Goal: Task Accomplishment & Management: Complete application form

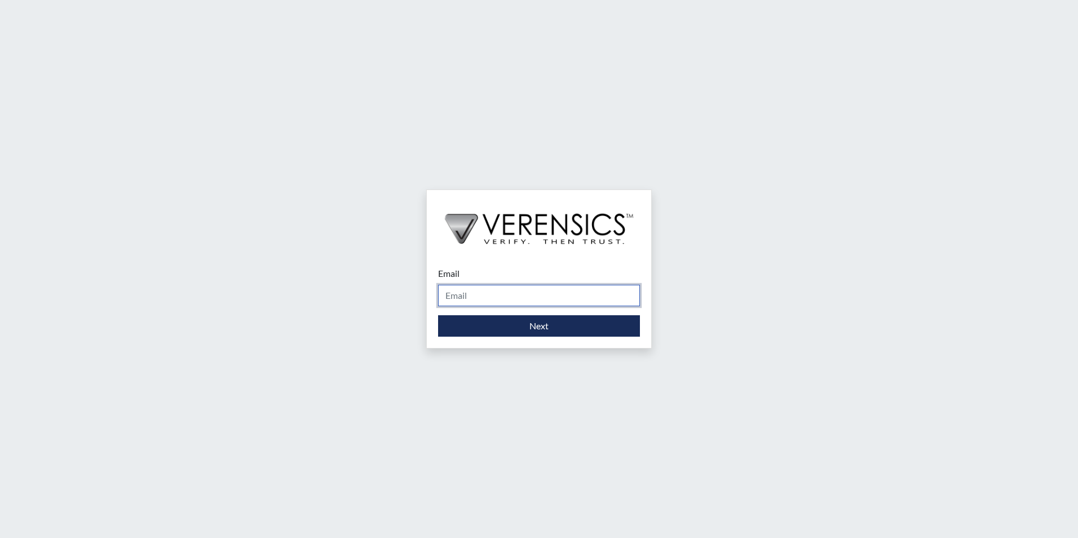
click at [475, 294] on input "Email" at bounding box center [539, 295] width 202 height 21
type input "[PERSON_NAME][EMAIL_ADDRESS][PERSON_NAME][DOMAIN_NAME]"
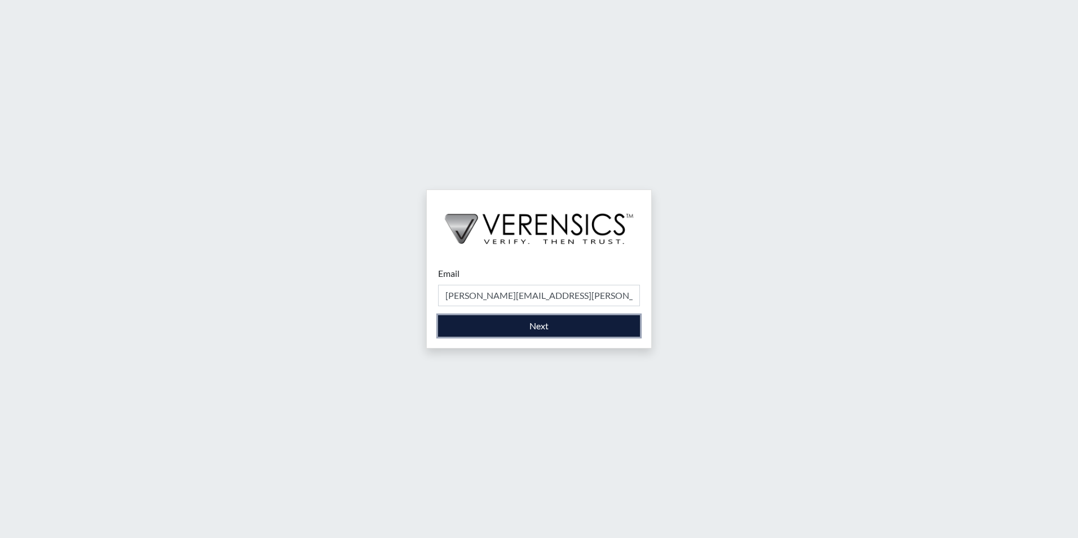
click at [501, 335] on button "Next" at bounding box center [539, 325] width 202 height 21
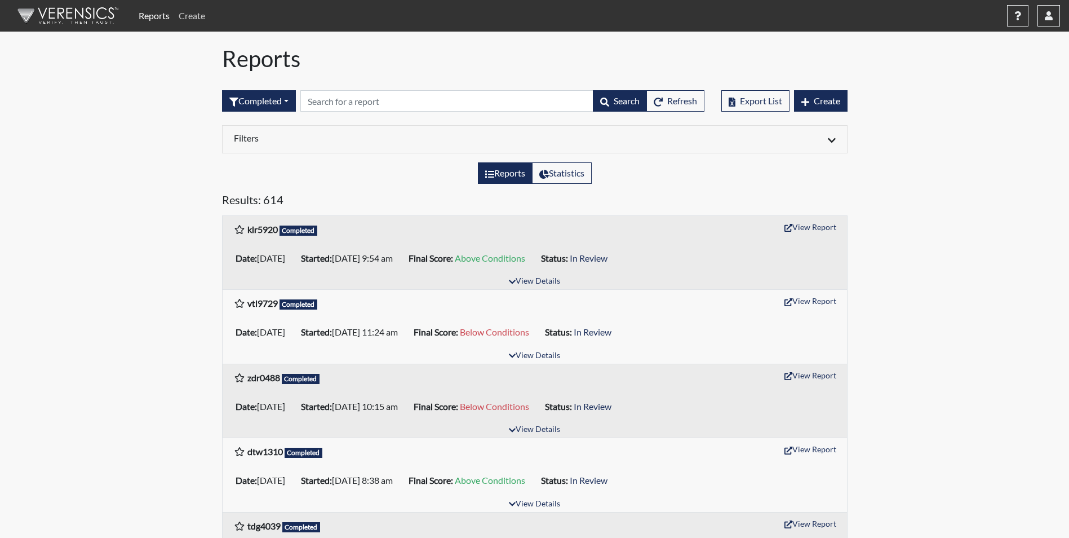
click at [197, 15] on link "Create" at bounding box center [192, 16] width 36 height 23
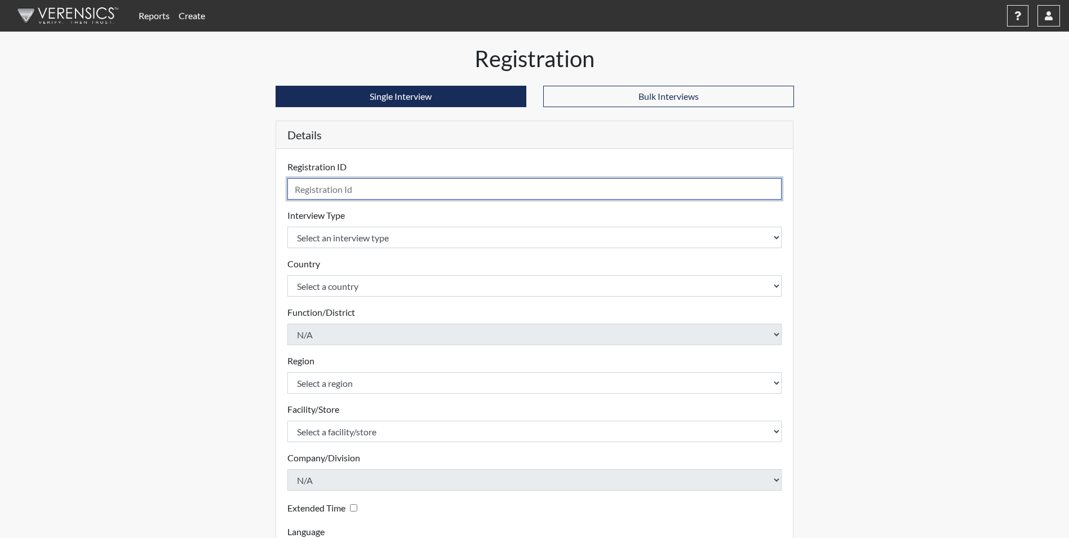
click at [356, 193] on input "text" at bounding box center [535, 188] width 495 height 21
type input "mri8693"
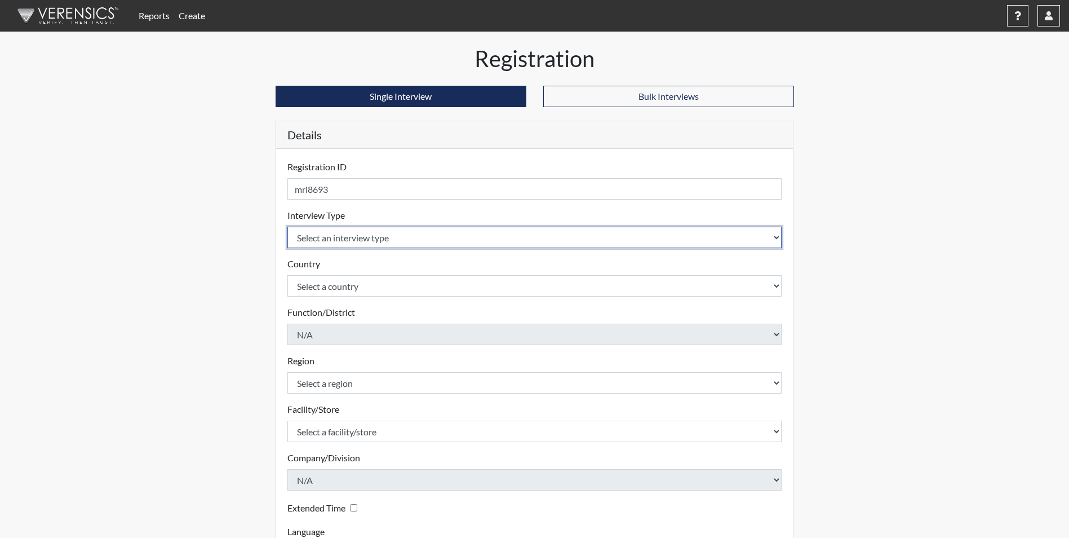
click at [303, 240] on select "Select an interview type Corrections Pre-Employment" at bounding box center [535, 237] width 495 height 21
select select "ff733e93-e1bf-11ea-9c9f-0eff0cf7eb8f"
click at [288, 227] on select "Select an interview type Corrections Pre-Employment" at bounding box center [535, 237] width 495 height 21
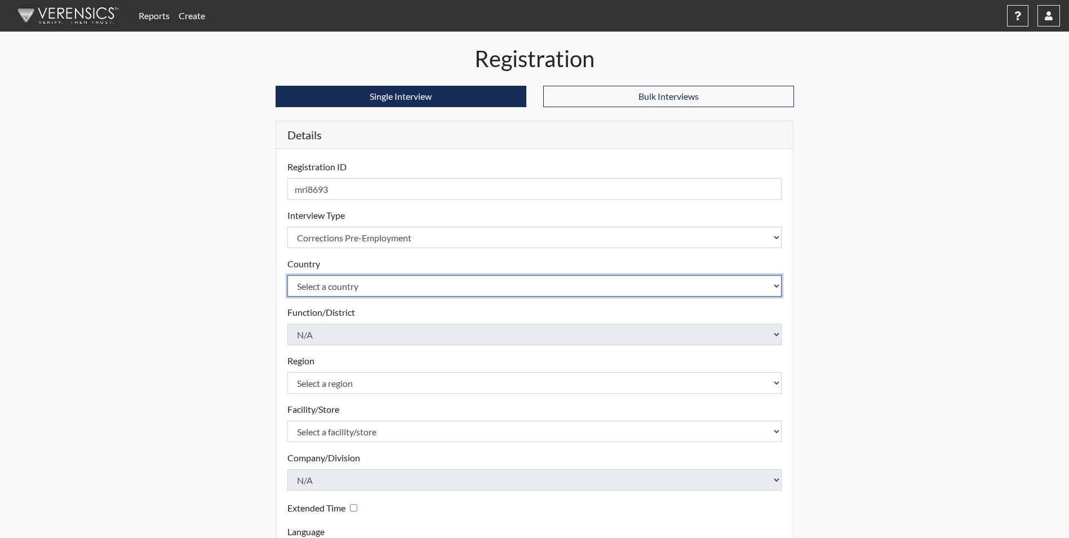
click at [311, 277] on select "Select a country [GEOGRAPHIC_DATA] [GEOGRAPHIC_DATA]" at bounding box center [535, 285] width 495 height 21
select select "united-states-of-[GEOGRAPHIC_DATA]"
click at [288, 275] on select "Select a country [GEOGRAPHIC_DATA] [GEOGRAPHIC_DATA]" at bounding box center [535, 285] width 495 height 21
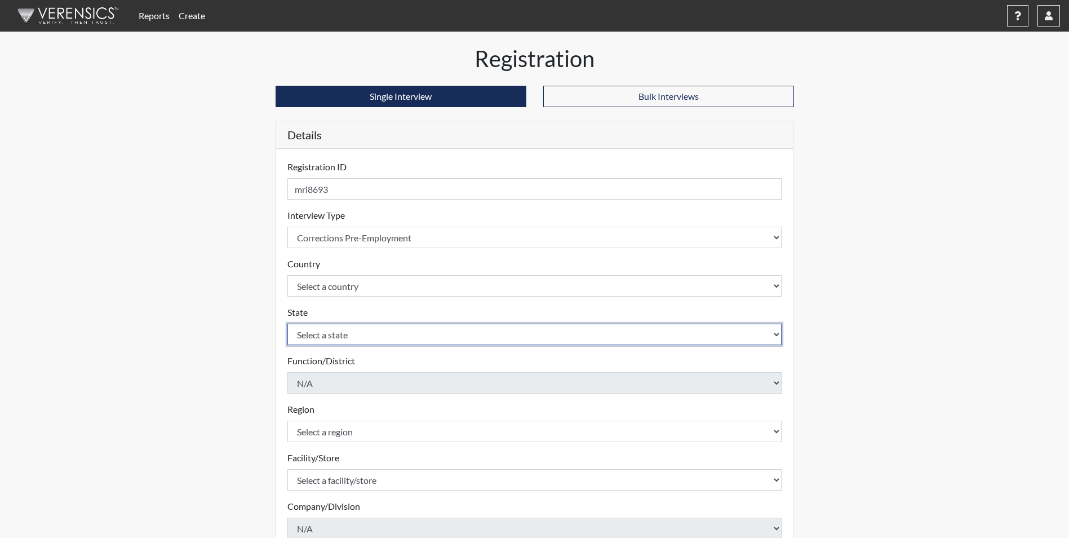
click at [307, 343] on select "Select a state [US_STATE] [US_STATE] [US_STATE] [US_STATE] [US_STATE] [US_STATE…" at bounding box center [535, 334] width 495 height 21
select select "GA"
click at [288, 324] on select "Select a state [US_STATE] [US_STATE] [US_STATE] [US_STATE] [US_STATE] [US_STATE…" at bounding box center [535, 334] width 495 height 21
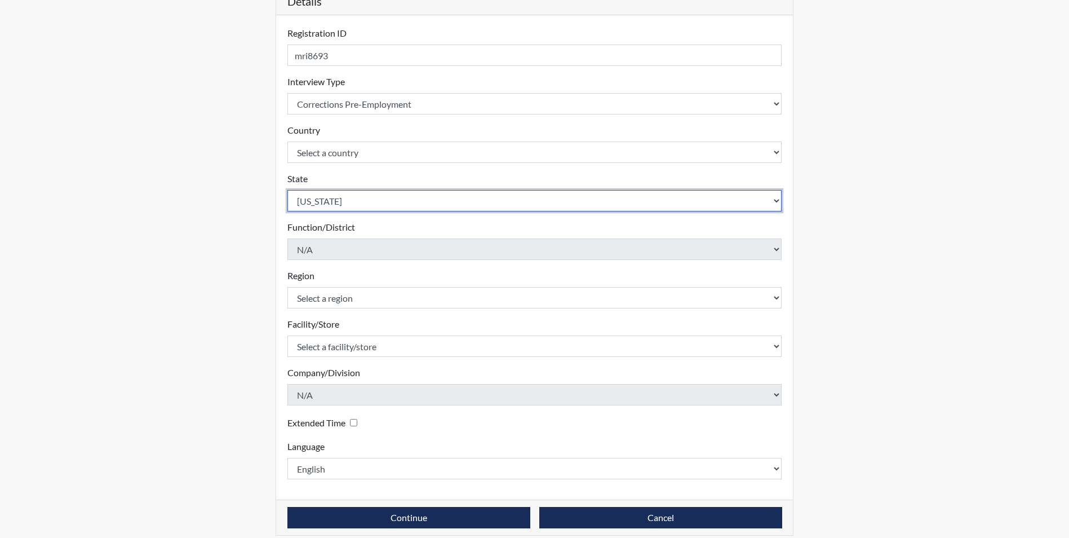
scroll to position [145, 0]
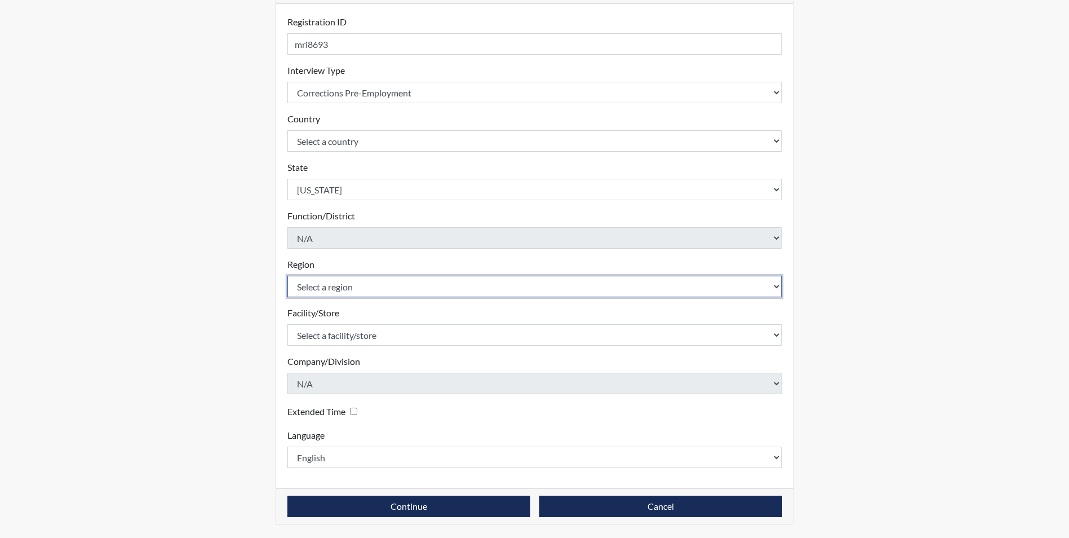
click at [364, 282] on select "Select a region [GEOGRAPHIC_DATA]" at bounding box center [535, 286] width 495 height 21
select select "51976826-f18e-4b67-8d3b-b0a0fa2f97ff"
click at [288, 276] on select "Select a region [GEOGRAPHIC_DATA]" at bounding box center [535, 286] width 495 height 21
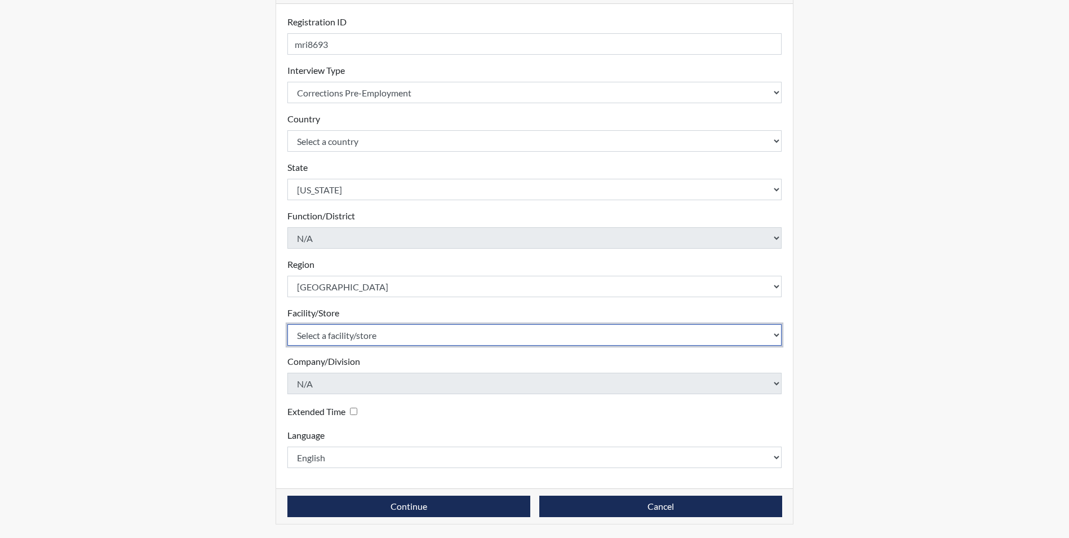
click at [357, 338] on select "Select a facility/store [PERSON_NAME] [PERSON_NAME] PSATC" at bounding box center [535, 334] width 495 height 21
select select "2bf4b575-5263-4093-9a0c-a4d6e4f1d94a"
click at [288, 324] on select "Select a facility/store [PERSON_NAME] [PERSON_NAME] PSATC" at bounding box center [535, 334] width 495 height 21
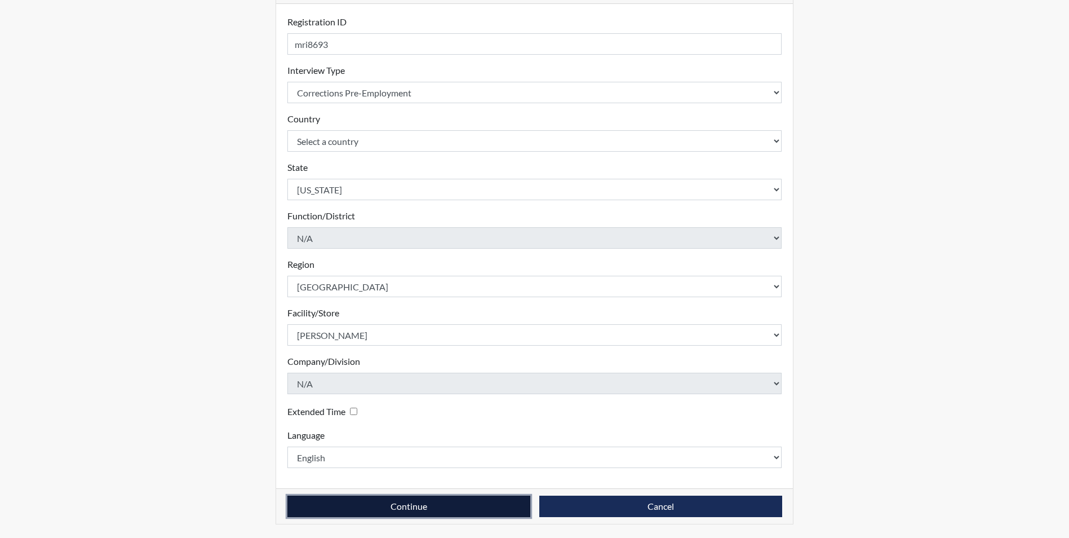
click at [369, 496] on button "Continue" at bounding box center [409, 506] width 243 height 21
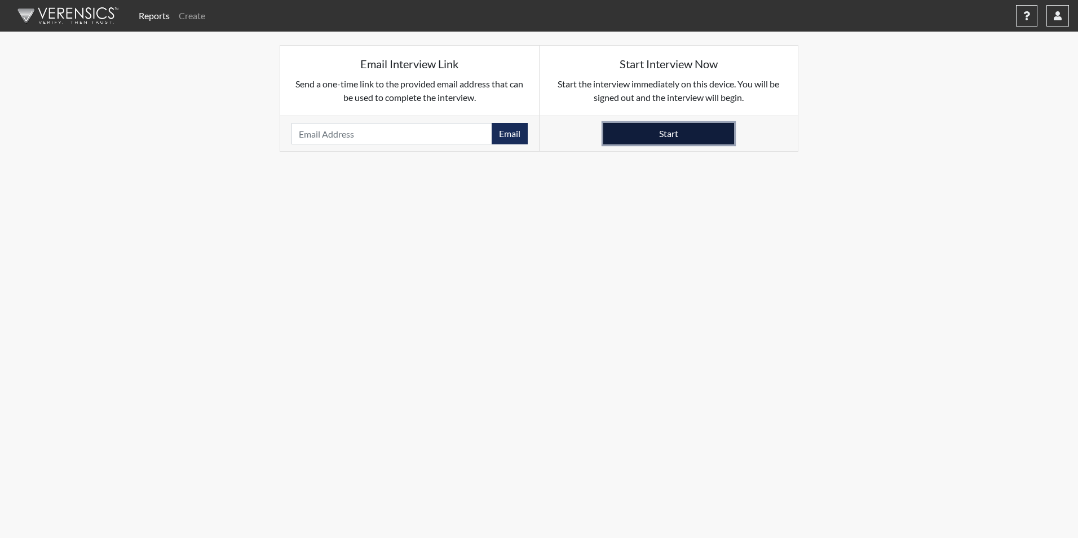
click at [679, 131] on button "Start" at bounding box center [668, 133] width 131 height 21
